Goal: Information Seeking & Learning: Learn about a topic

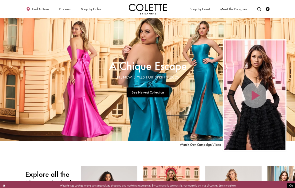
click at [67, 10] on span "Dresses" at bounding box center [65, 9] width 11 height 4
click at [0, 0] on span "NECKLINES" at bounding box center [0, 0] width 0 height 0
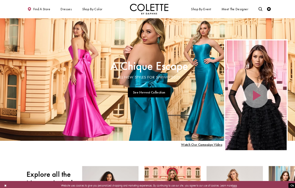
click at [120, 101] on link "Visit A Chique Escape All New Styles For Spring 2025 Page" at bounding box center [147, 78] width 295 height 121
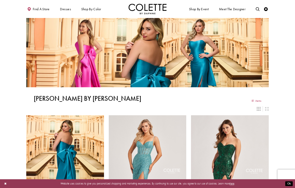
click at [0, 0] on span "EVENING DRESSES" at bounding box center [0, 0] width 0 height 0
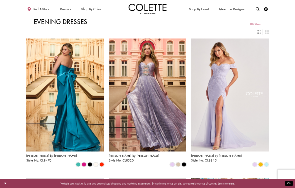
click at [0, 0] on span "WEDDING GUEST" at bounding box center [0, 0] width 0 height 0
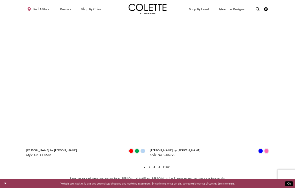
scroll to position [624, 0]
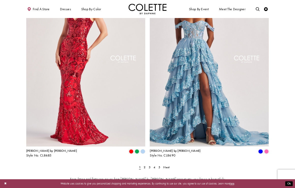
click at [166, 165] on span "Next" at bounding box center [166, 167] width 6 height 4
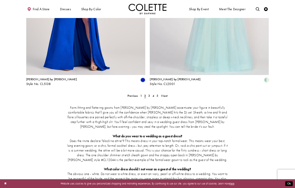
scroll to position [696, 0]
click at [166, 94] on span "Next" at bounding box center [164, 96] width 6 height 4
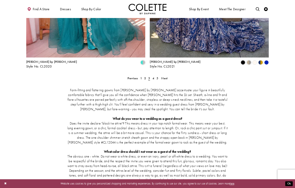
click at [168, 76] on span "Next" at bounding box center [164, 78] width 6 height 4
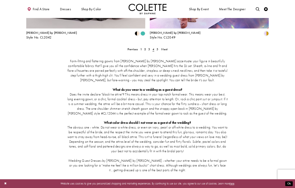
scroll to position [728, 0]
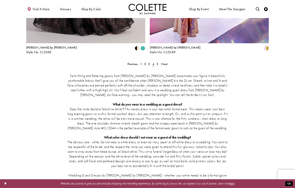
click at [167, 62] on span "Next" at bounding box center [164, 64] width 6 height 4
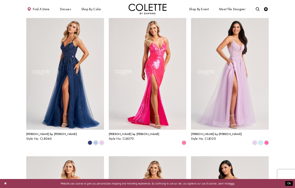
scroll to position [163, 0]
